Goal: Task Accomplishment & Management: Use online tool/utility

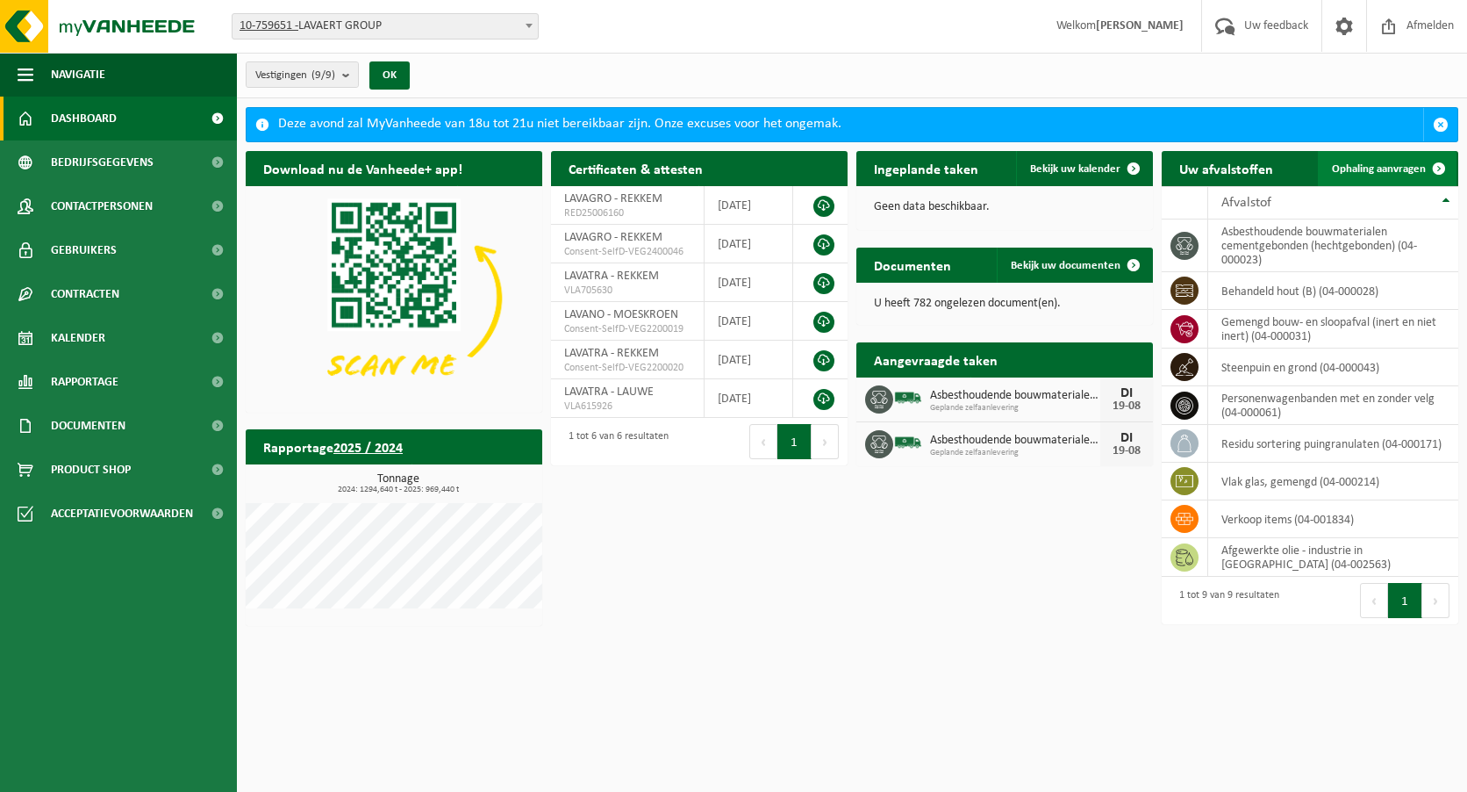
click at [1394, 168] on span "Ophaling aanvragen" at bounding box center [1379, 168] width 94 height 11
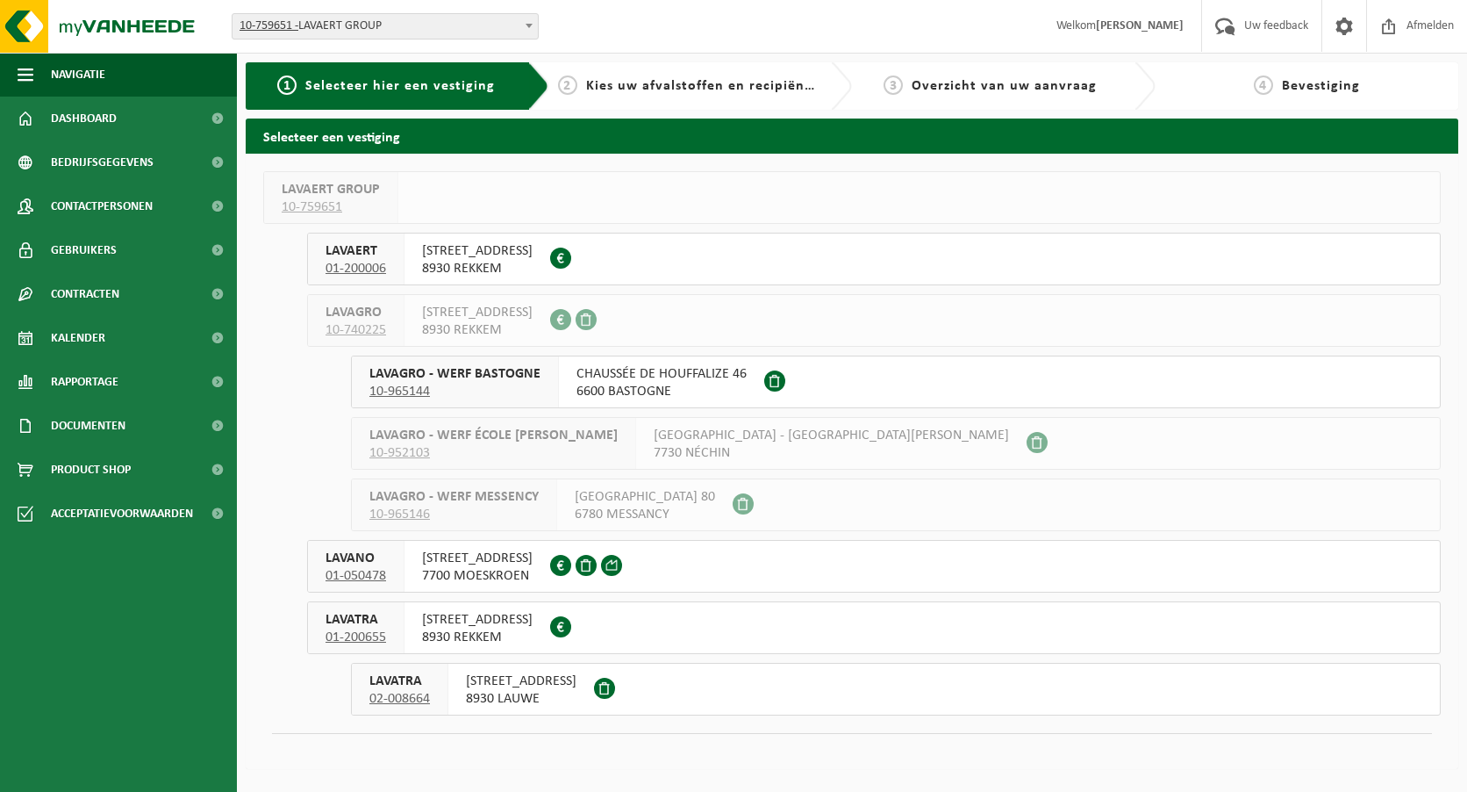
click at [533, 692] on span "8930 LAUWE" at bounding box center [521, 699] width 111 height 18
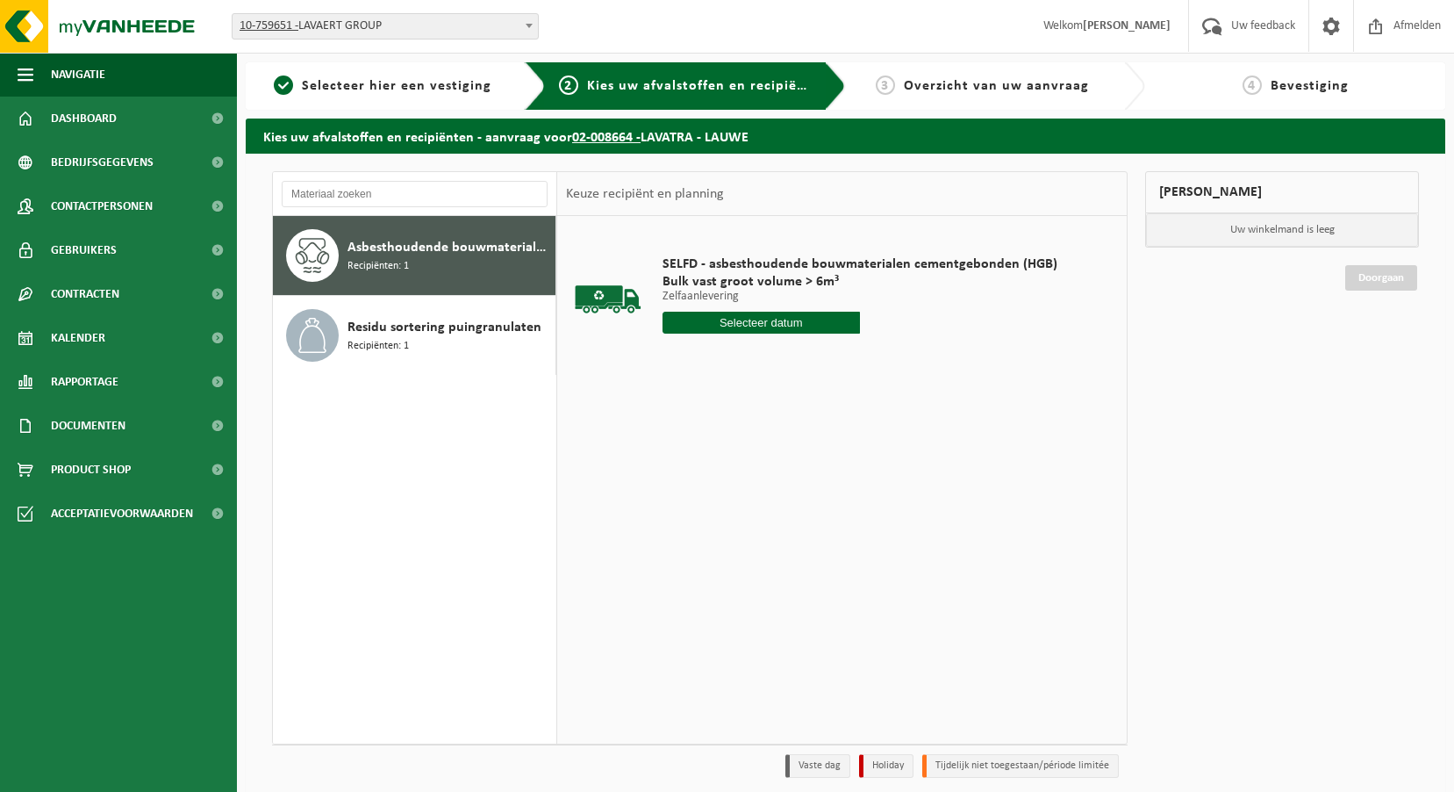
click at [751, 323] on input "text" at bounding box center [761, 323] width 197 height 22
click at [737, 504] on div "20" at bounding box center [740, 506] width 31 height 28
type input "Van [DATE]"
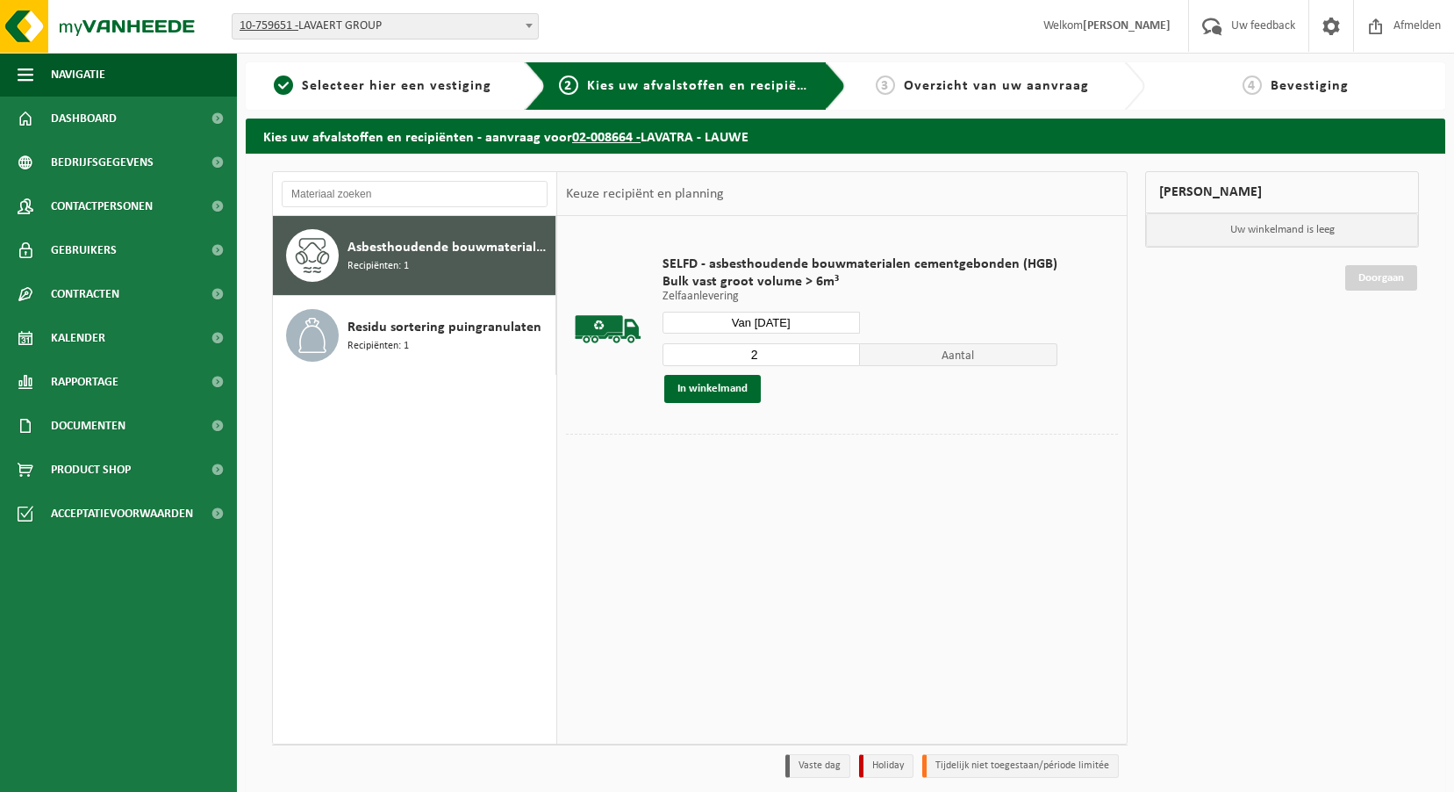
type input "2"
click at [843, 353] on input "2" at bounding box center [761, 354] width 197 height 23
click at [724, 391] on button "In winkelmand" at bounding box center [712, 389] width 97 height 28
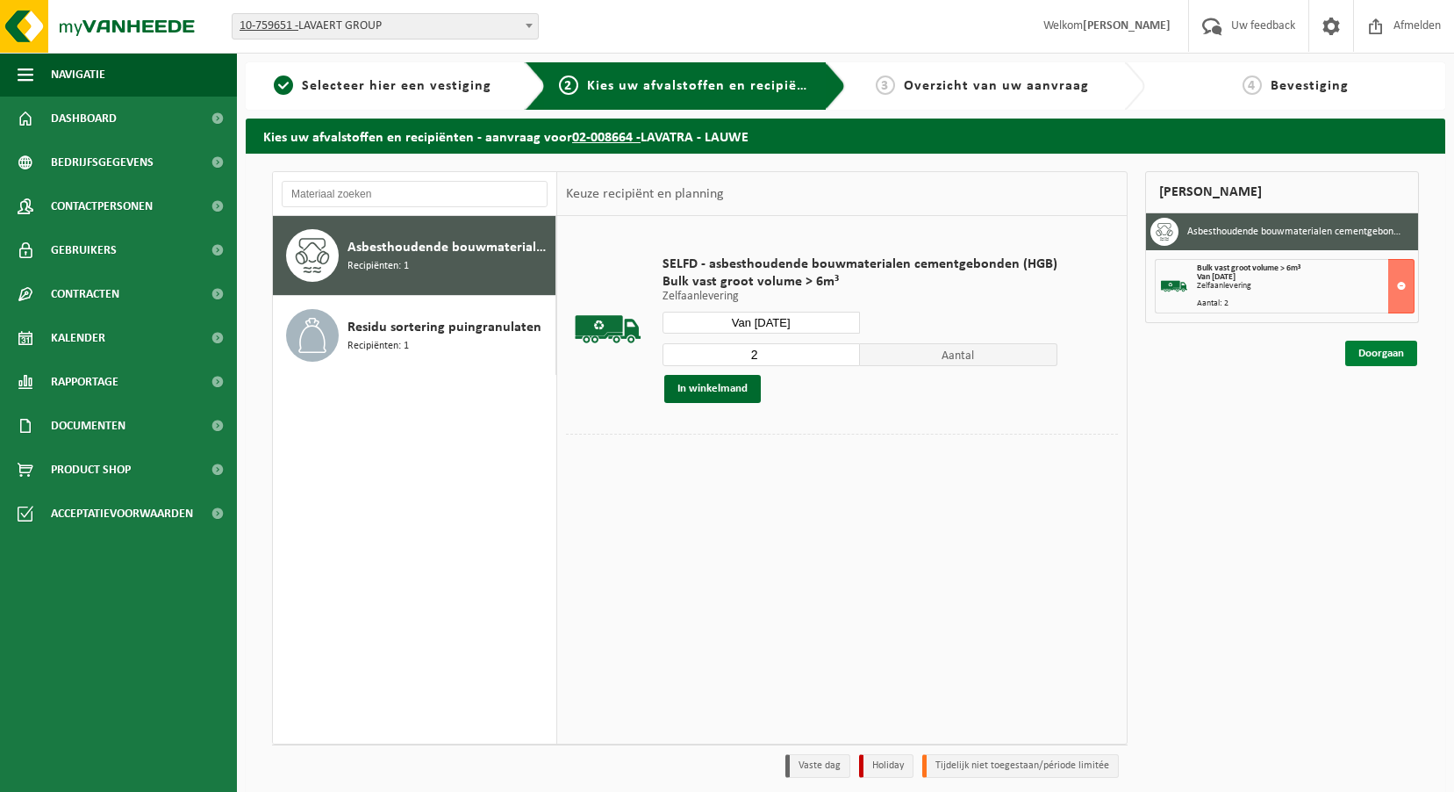
click at [1366, 353] on link "Doorgaan" at bounding box center [1381, 353] width 72 height 25
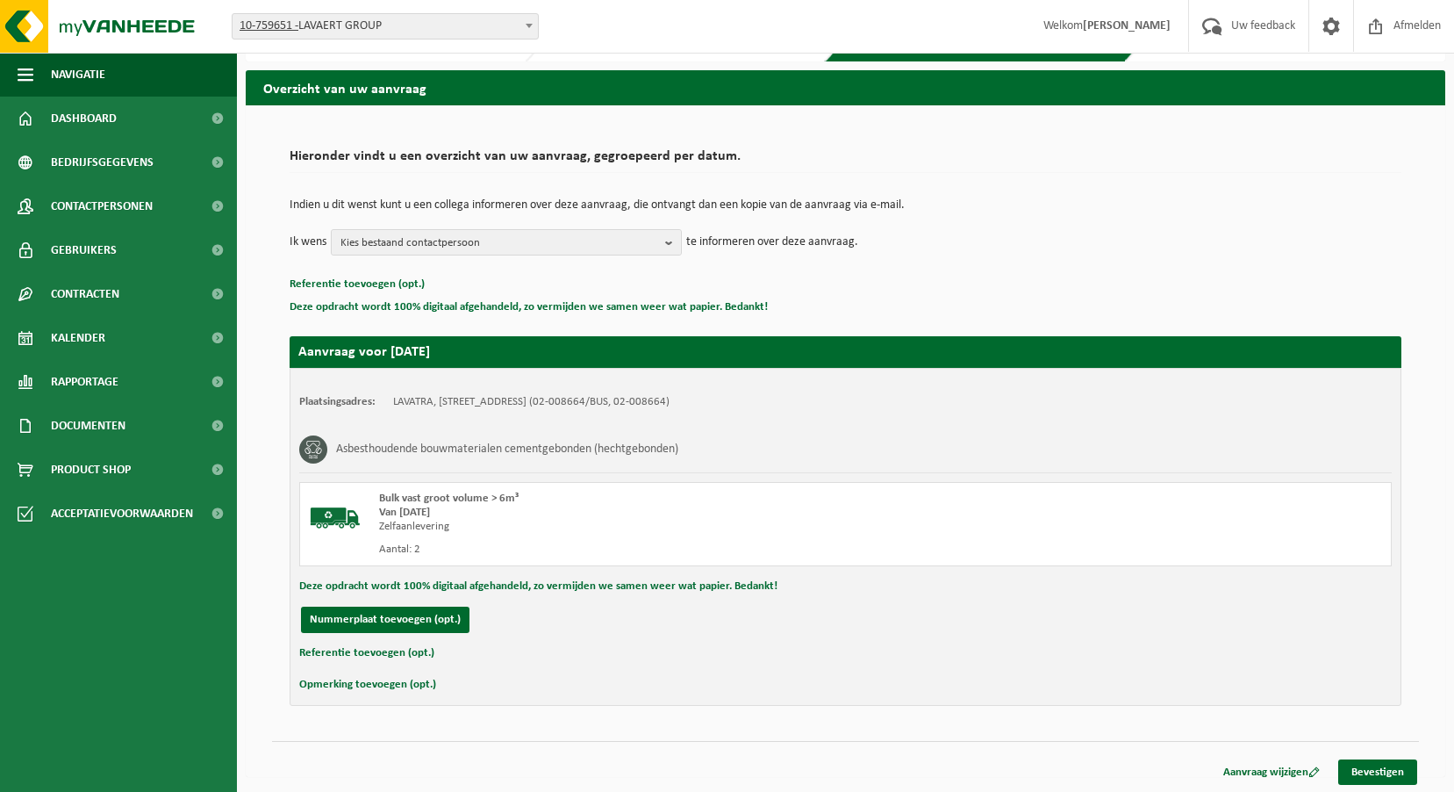
scroll to position [51, 0]
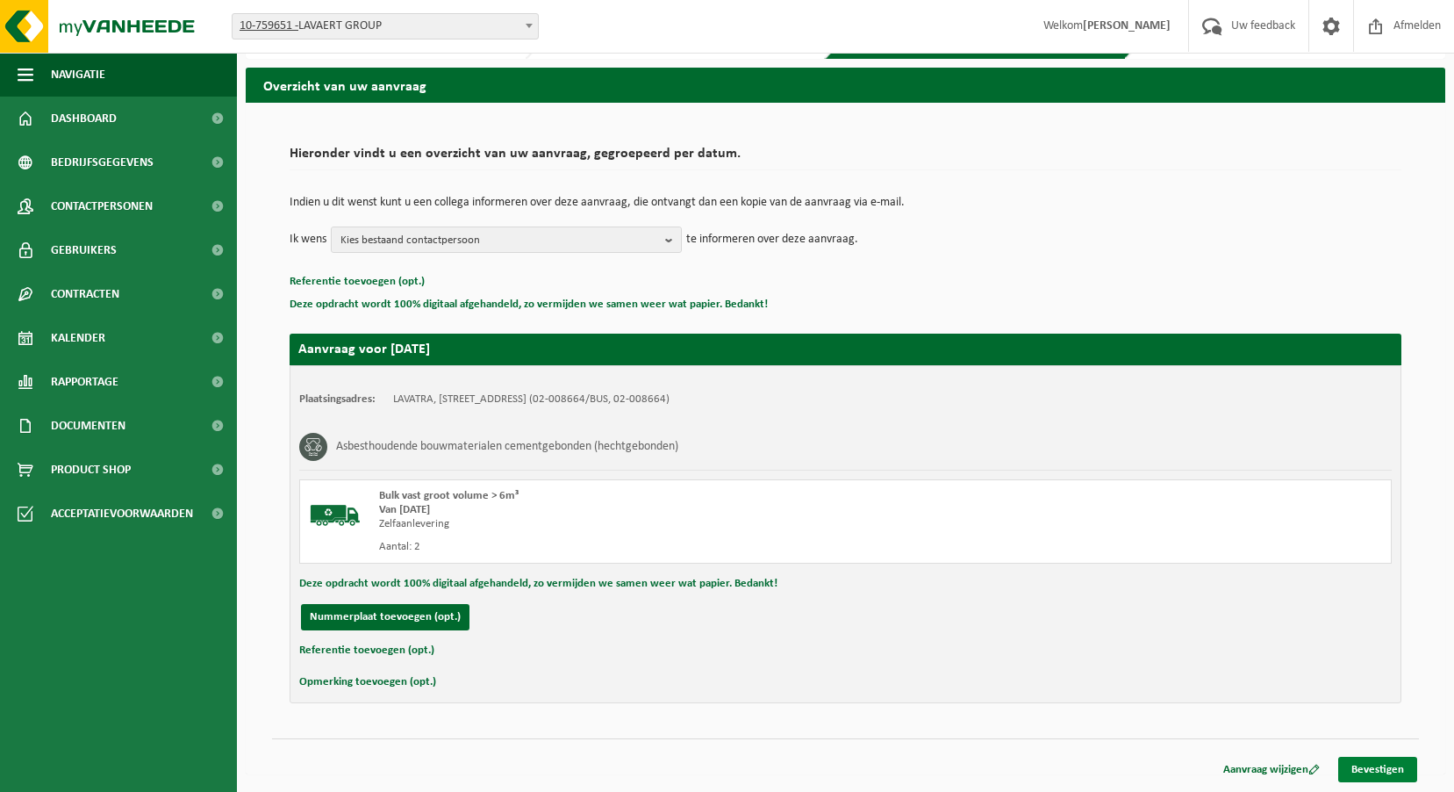
click at [1379, 766] on link "Bevestigen" at bounding box center [1377, 768] width 79 height 25
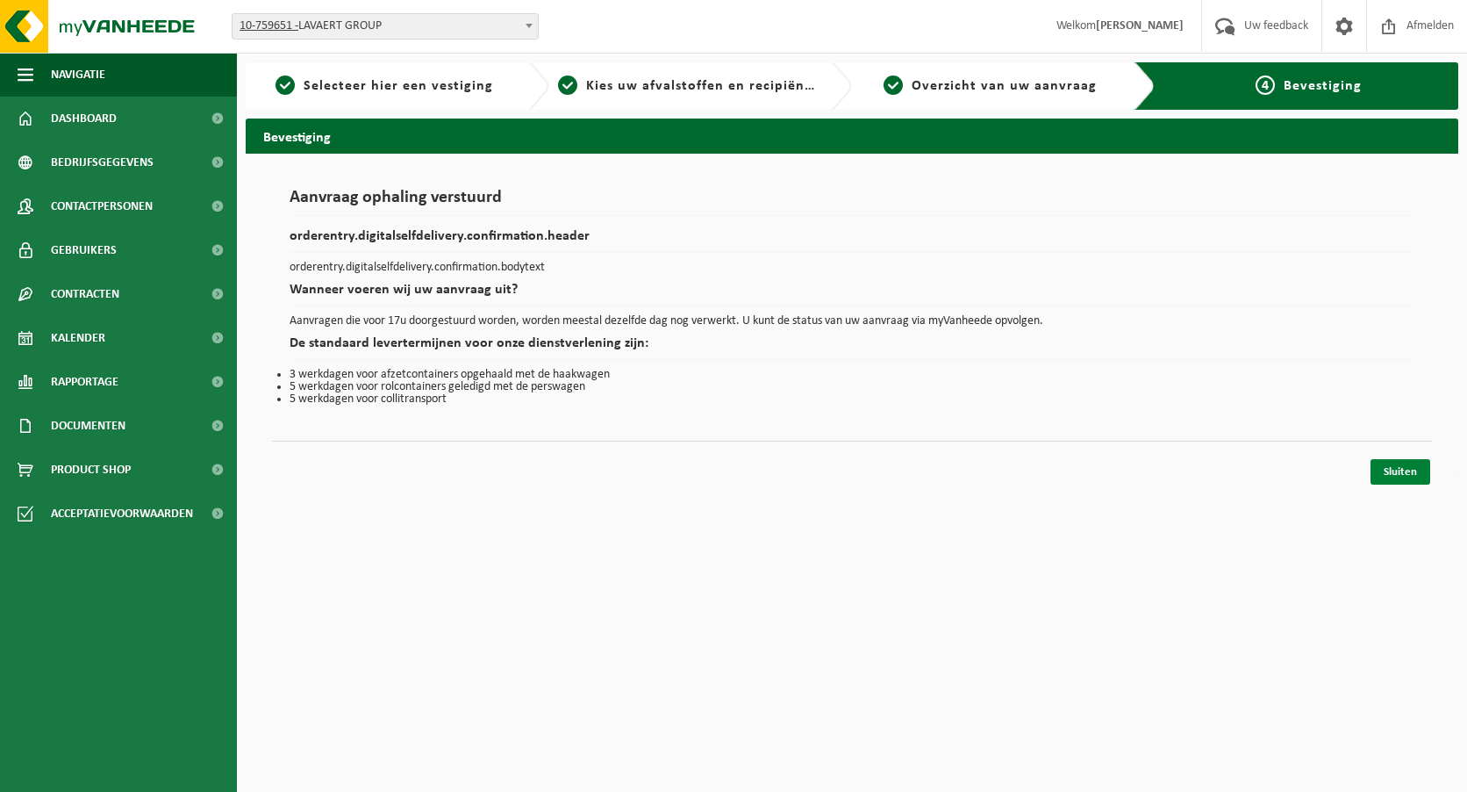
click at [1392, 467] on link "Sluiten" at bounding box center [1401, 471] width 60 height 25
